Goal: Task Accomplishment & Management: Use online tool/utility

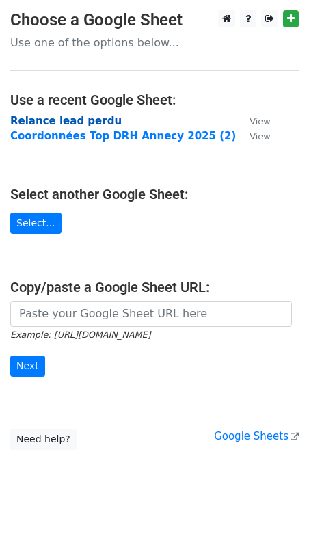
click at [68, 117] on strong "Relance lead perdu" at bounding box center [65, 121] width 111 height 12
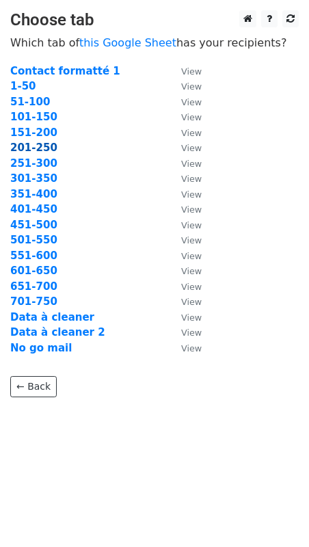
click at [29, 146] on strong "201-250" at bounding box center [33, 147] width 47 height 12
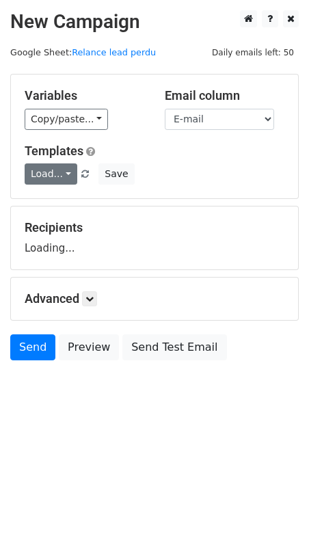
click at [59, 172] on link "Load..." at bounding box center [51, 173] width 53 height 21
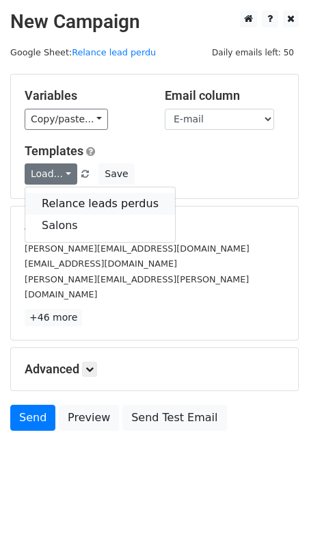
click at [54, 211] on link "Relance leads perdus" at bounding box center [100, 204] width 150 height 22
